Goal: Obtain resource: Download file/media

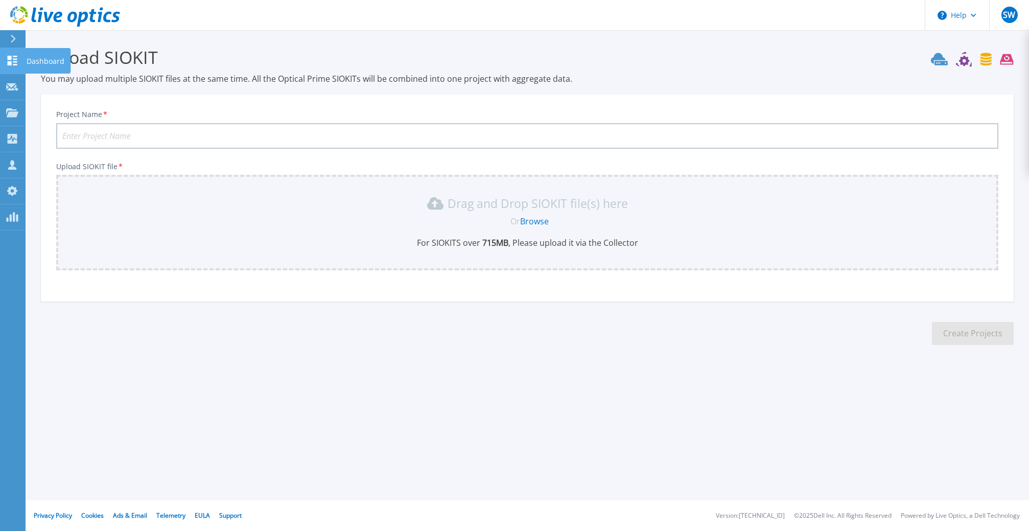
click at [16, 57] on icon at bounding box center [12, 61] width 12 height 10
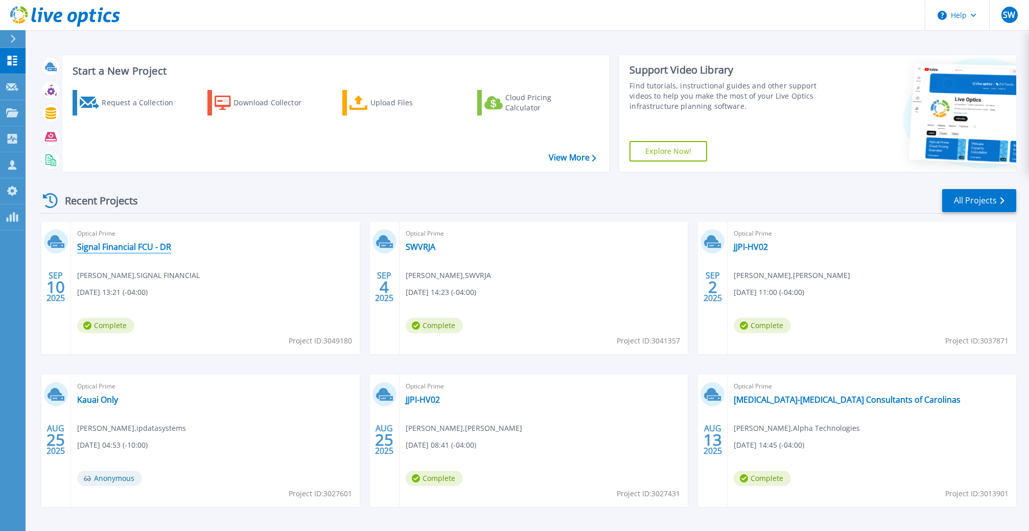
click at [100, 247] on link "Signal Financial FCU - DR" at bounding box center [124, 247] width 94 height 10
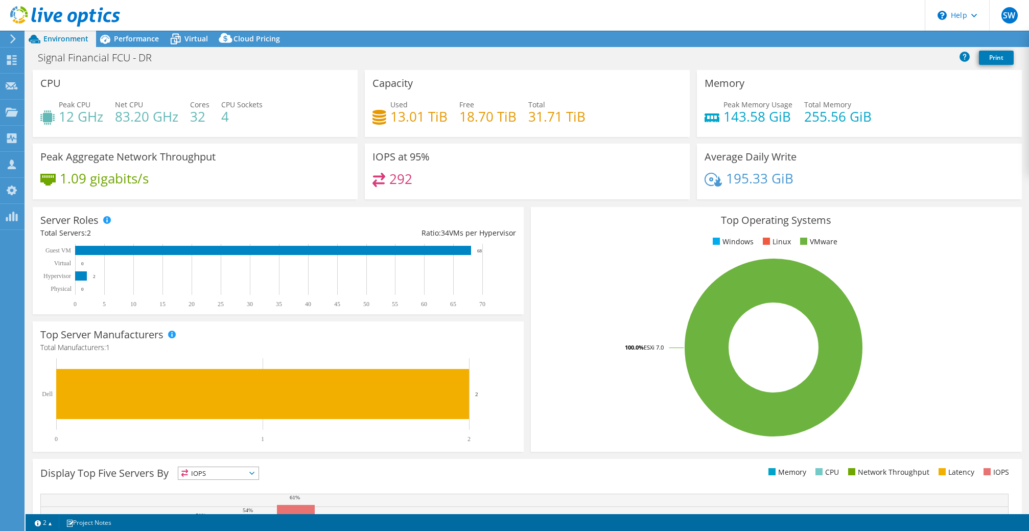
select select "USD"
click at [143, 40] on span "Performance" at bounding box center [136, 39] width 45 height 10
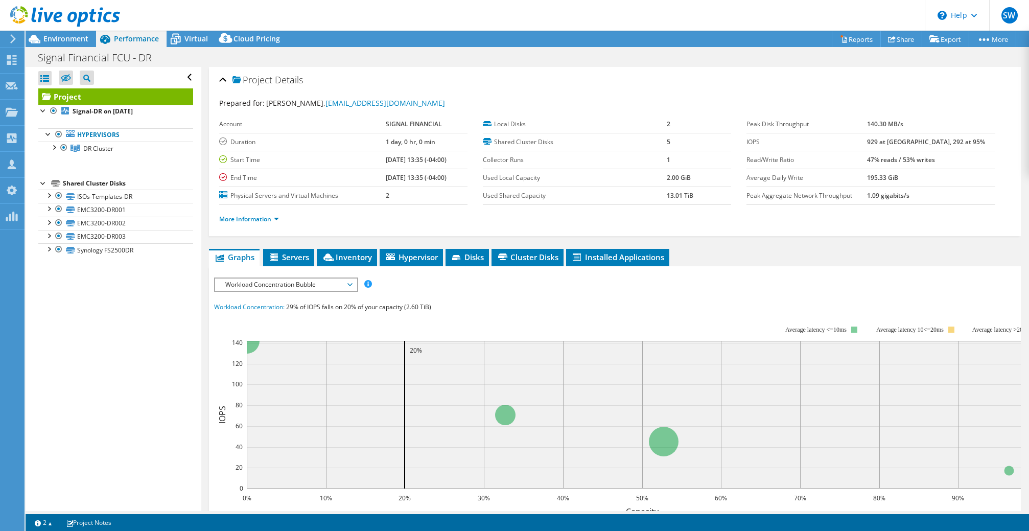
click at [72, 33] on div at bounding box center [60, 17] width 120 height 34
click at [70, 35] on span "Environment" at bounding box center [65, 39] width 45 height 10
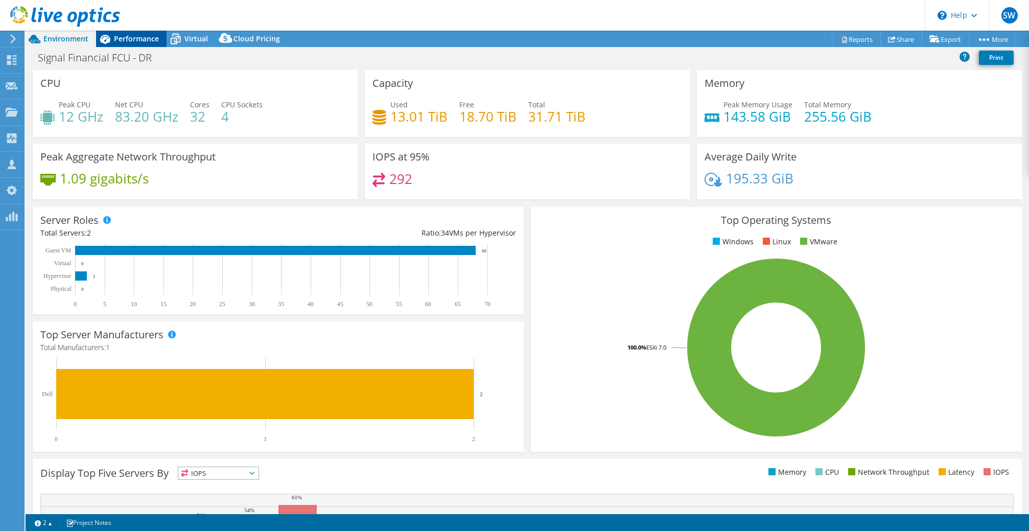
click at [100, 36] on icon at bounding box center [105, 39] width 18 height 18
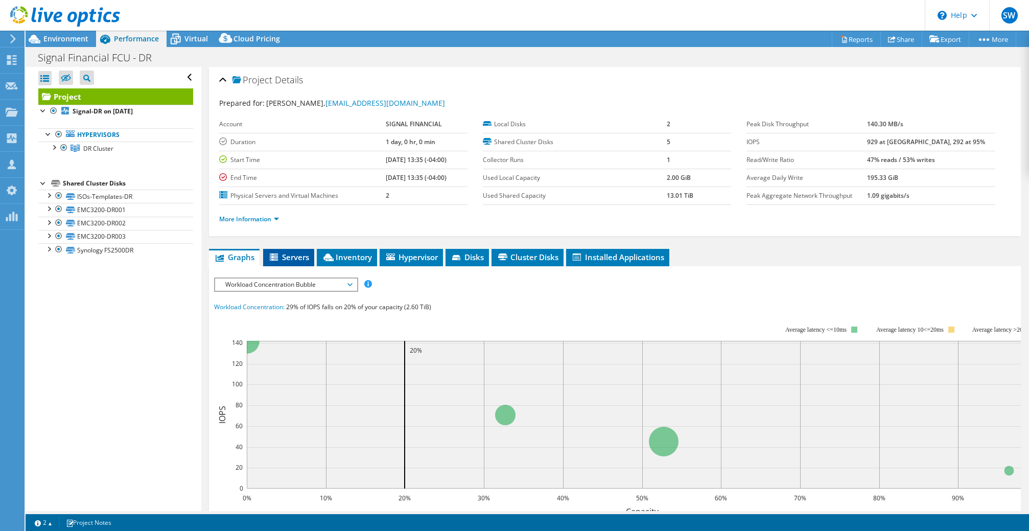
click at [278, 252] on span "Servers" at bounding box center [288, 257] width 41 height 10
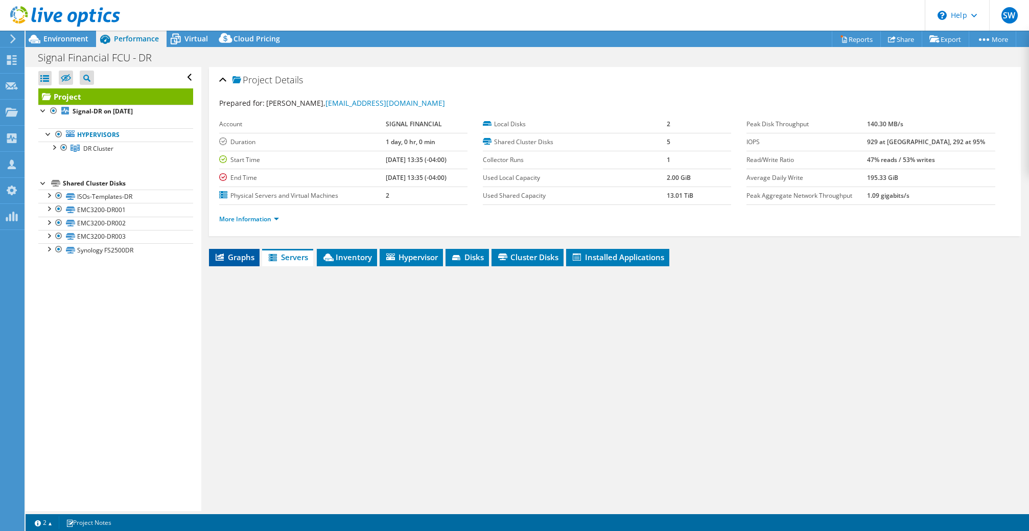
click at [244, 255] on span "Graphs" at bounding box center [234, 257] width 40 height 10
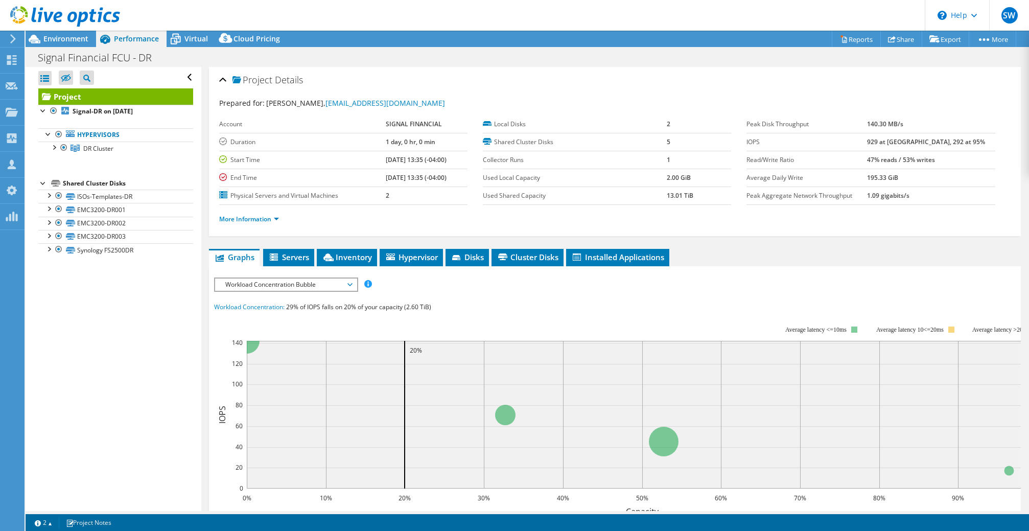
click at [327, 282] on span "Workload Concentration Bubble" at bounding box center [285, 284] width 131 height 12
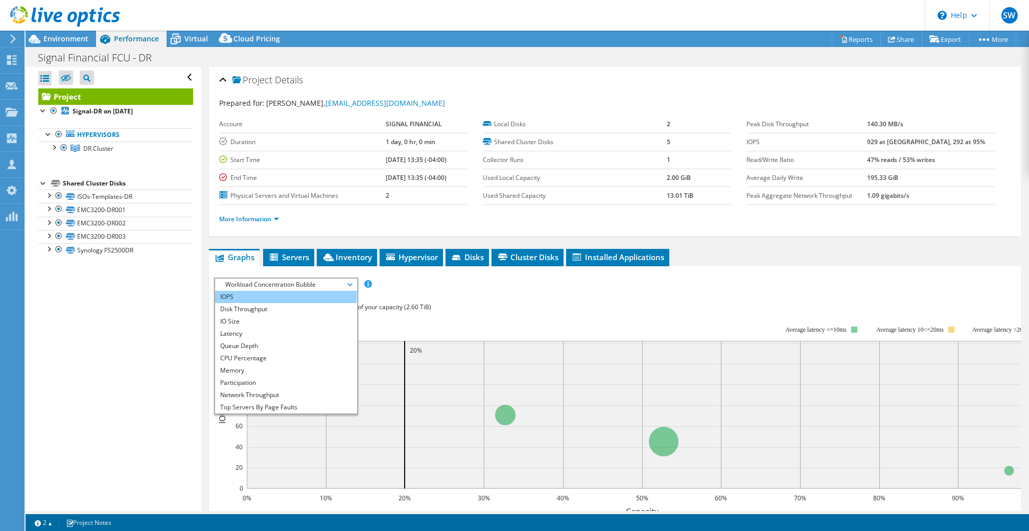
click at [293, 300] on li "IOPS" at bounding box center [285, 297] width 141 height 12
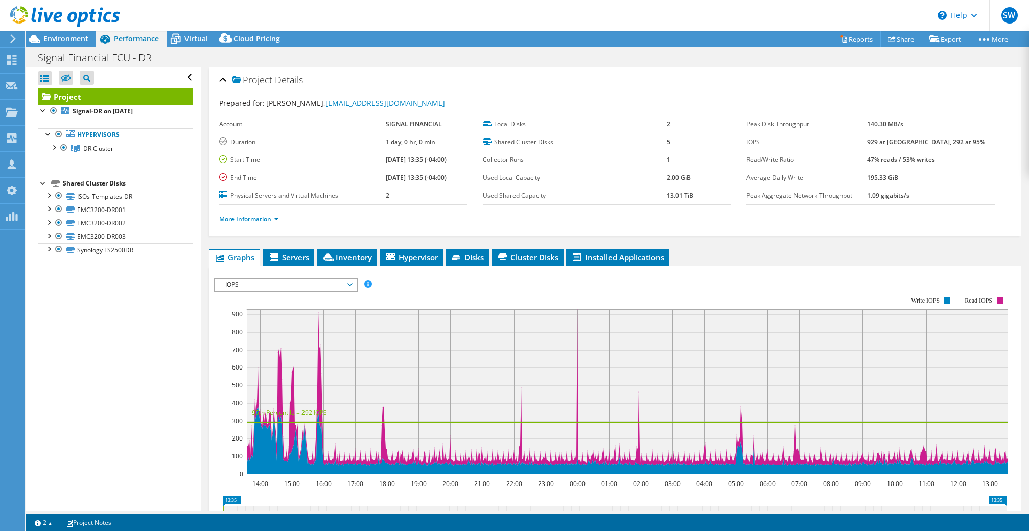
click at [387, 273] on div "IOPS Disk Throughput IO Size Latency Queue Depth CPU Percentage Memory Page Fau…" at bounding box center [614, 449] width 801 height 354
click at [72, 48] on div "Signal Financial FCU - DR Print" at bounding box center [527, 57] width 1003 height 19
click at [69, 43] on span "Environment" at bounding box center [65, 39] width 45 height 10
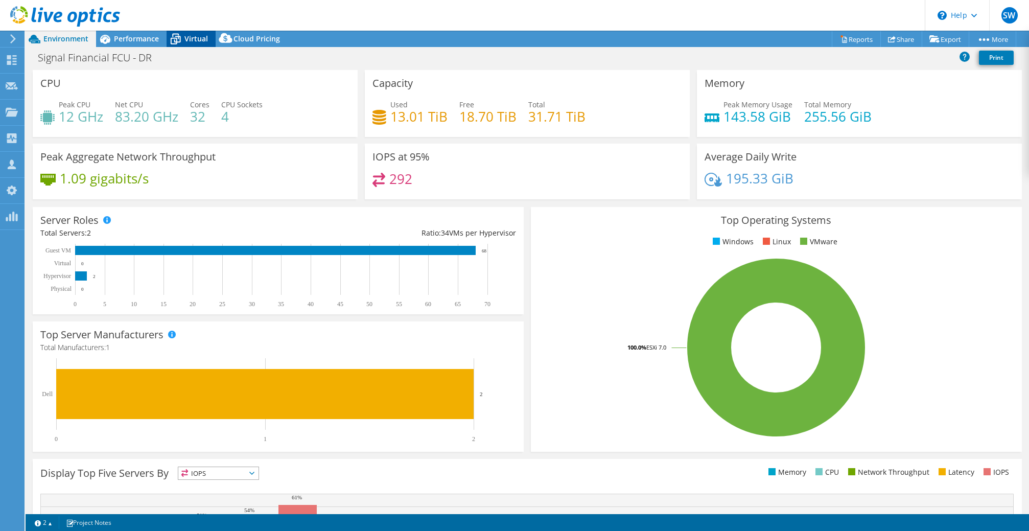
click at [194, 33] on div "Virtual" at bounding box center [191, 39] width 49 height 16
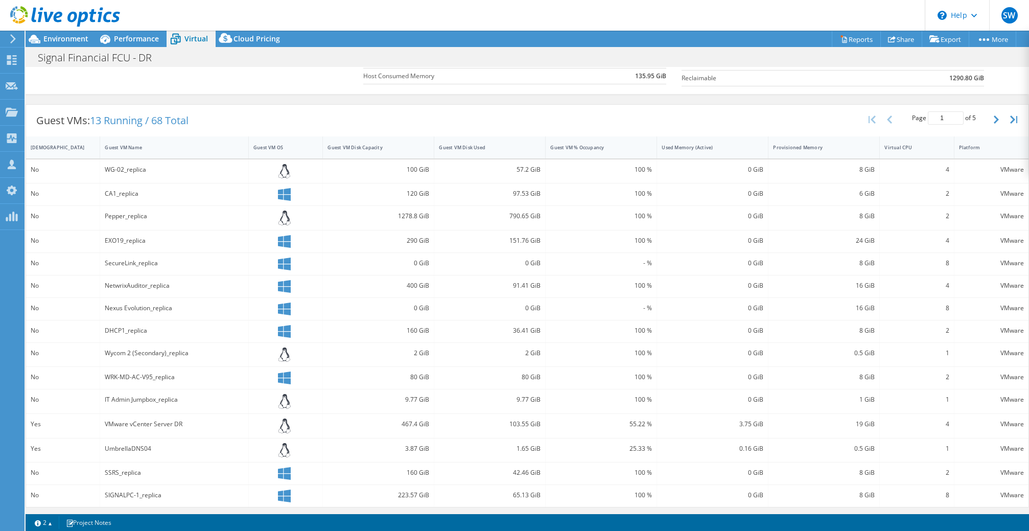
scroll to position [165, 0]
click at [68, 48] on div "Signal Financial FCU - DR Print" at bounding box center [527, 57] width 1003 height 20
click at [65, 42] on span "Environment" at bounding box center [65, 39] width 45 height 10
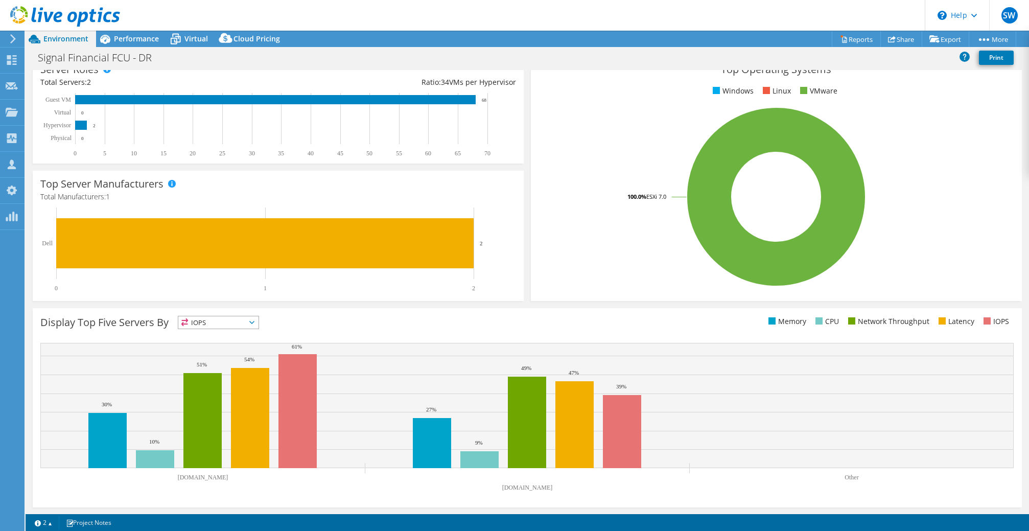
scroll to position [0, 0]
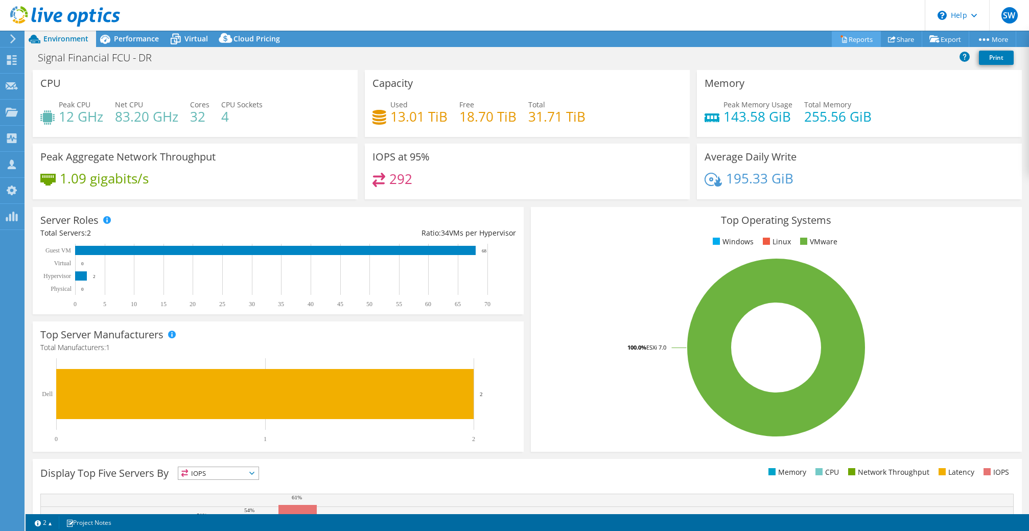
click at [847, 42] on link "Reports" at bounding box center [856, 39] width 49 height 16
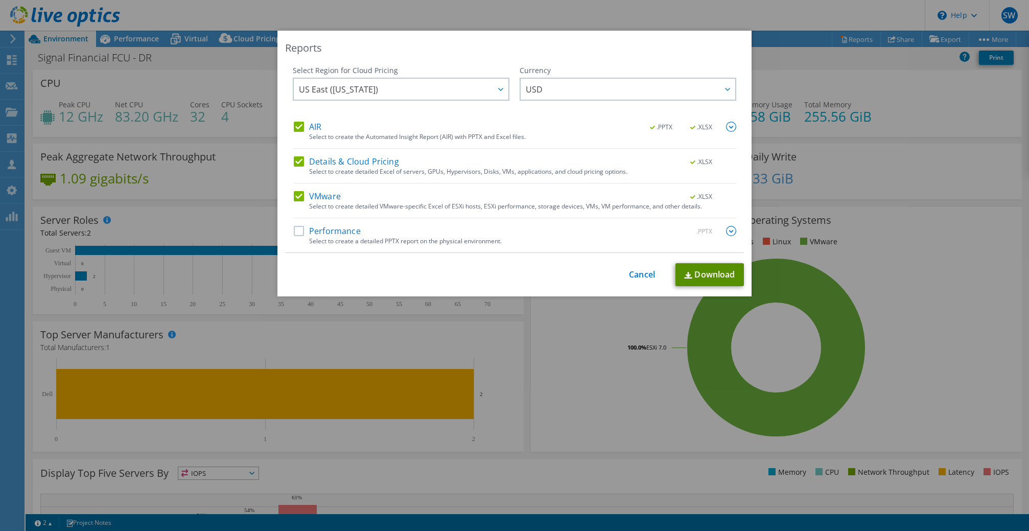
click at [704, 270] on link "Download" at bounding box center [709, 274] width 68 height 23
click at [631, 275] on link "Cancel" at bounding box center [642, 275] width 26 height 10
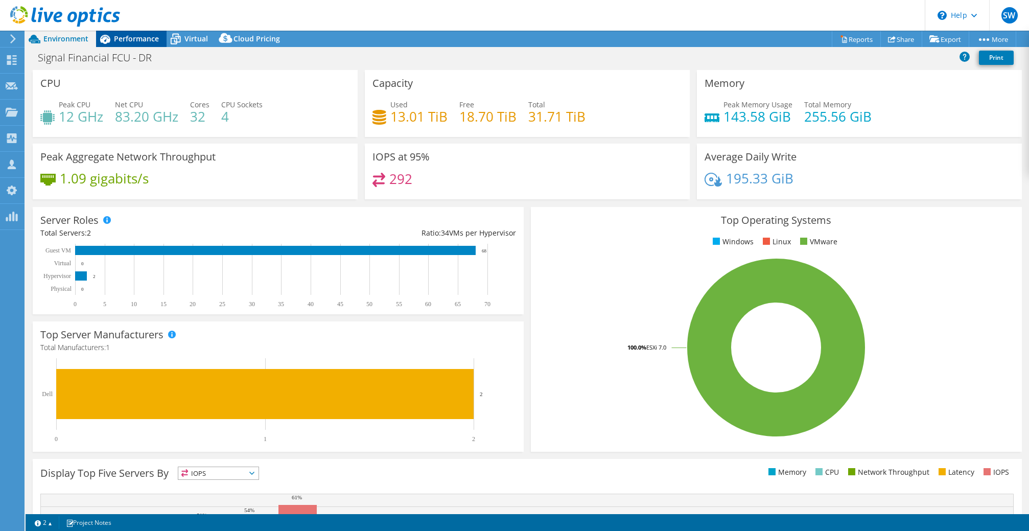
click at [133, 34] on span "Performance" at bounding box center [136, 39] width 45 height 10
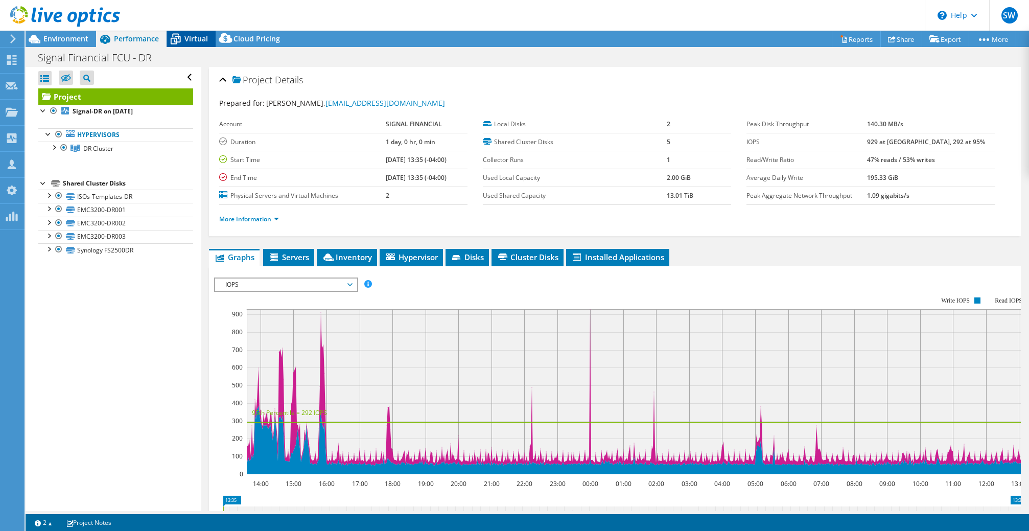
click at [181, 40] on icon at bounding box center [176, 39] width 18 height 18
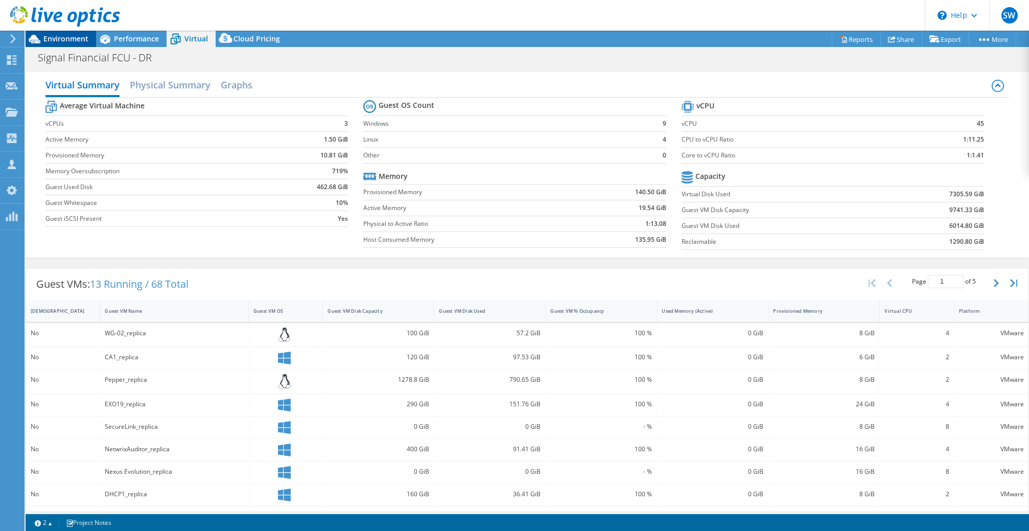
click at [81, 40] on span "Environment" at bounding box center [65, 39] width 45 height 10
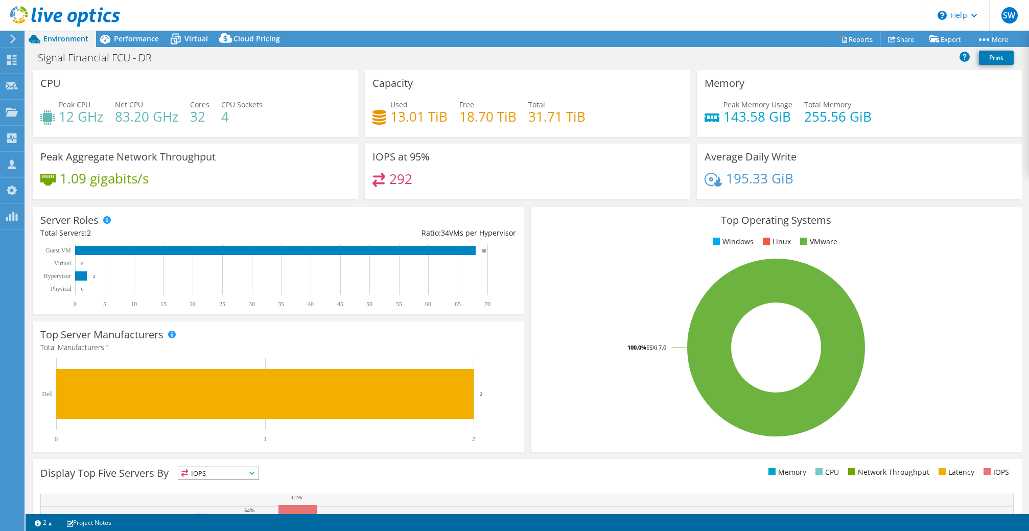
click at [178, 29] on header "SW OEM Team Member Sean Walsh Swalsh@scalecomputing.com Scale My Profile Log Ou…" at bounding box center [514, 15] width 1029 height 31
click at [178, 32] on icon at bounding box center [176, 39] width 18 height 18
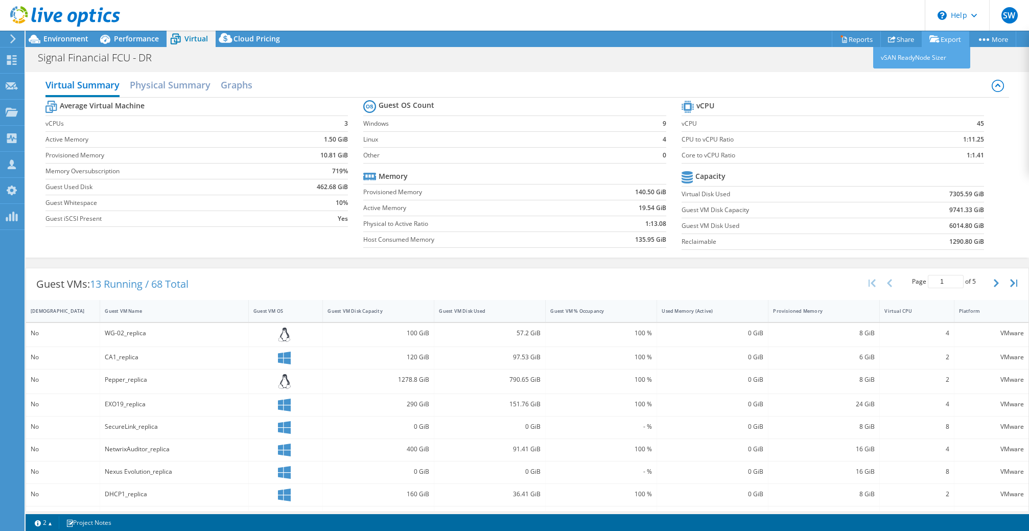
click at [943, 40] on link "Export" at bounding box center [945, 39] width 48 height 16
